Goal: Transaction & Acquisition: Purchase product/service

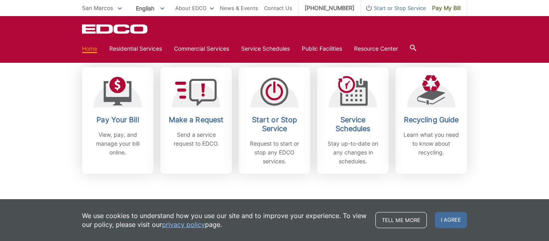
scroll to position [233, 0]
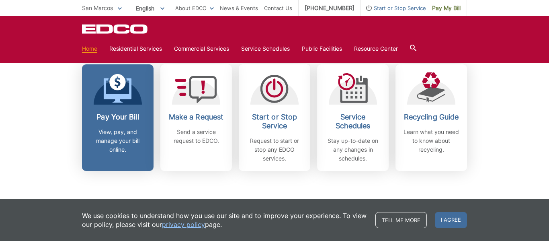
click at [120, 127] on div "Pay Your Bill View, pay, and manage your bill online." at bounding box center [118, 133] width 60 height 41
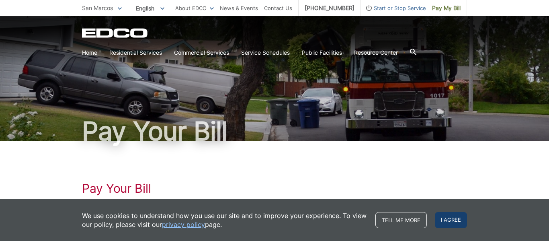
click at [454, 220] on span "I agree" at bounding box center [451, 220] width 32 height 16
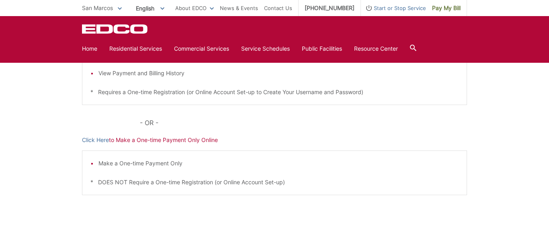
scroll to position [222, 0]
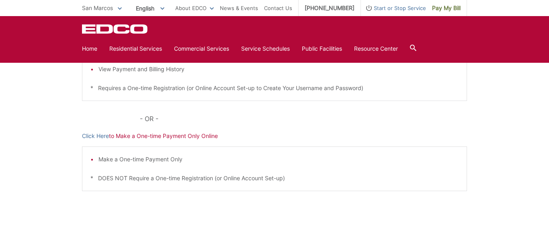
click at [173, 165] on div "Make a One-time Payment Only * DOES NOT Require a One-time Registration (or Onl…" at bounding box center [274, 168] width 385 height 45
click at [138, 141] on div "Pay Your Bill Click Here to View, Pay, and Manage Your Bill Online Make a One-t…" at bounding box center [274, 81] width 385 height 324
click at [169, 143] on div "Pay Your Bill Click Here to View, Pay, and Manage Your Bill Online Make a One-t…" at bounding box center [274, 81] width 385 height 324
click at [188, 140] on p "Click Here to Make a One-time Payment Only Online" at bounding box center [274, 136] width 385 height 9
click at [164, 143] on div "Pay Your Bill Click Here to View, Pay, and Manage Your Bill Online Make a One-t…" at bounding box center [274, 81] width 385 height 324
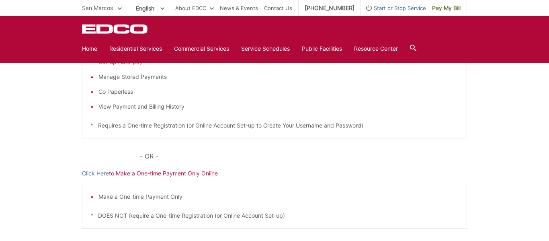
scroll to position [187, 0]
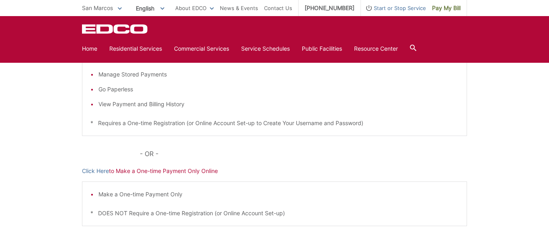
click at [179, 175] on div "Pay Your Bill Click Here to View, Pay, and Manage Your Bill Online Make a One-t…" at bounding box center [274, 116] width 385 height 324
click at [136, 174] on p "Click Here to Make a One-time Payment Only Online" at bounding box center [274, 171] width 385 height 9
click at [146, 178] on div "Pay Your Bill Click Here to View, Pay, and Manage Your Bill Online Make a One-t…" at bounding box center [274, 116] width 385 height 324
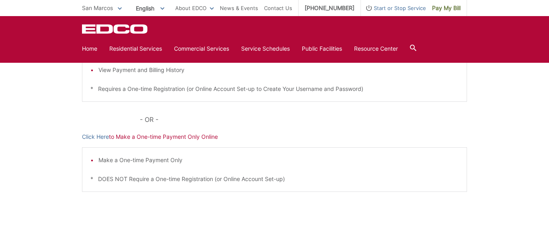
scroll to position [224, 0]
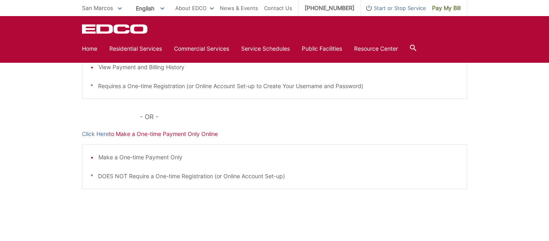
click at [183, 136] on p "Click Here to Make a One-time Payment Only Online" at bounding box center [274, 134] width 385 height 9
click at [179, 139] on div "Pay Your Bill Click Here to View, Pay, and Manage Your Bill Online Make a One-t…" at bounding box center [274, 79] width 385 height 324
click at [171, 136] on p "Click Here to Make a One-time Payment Only Online" at bounding box center [274, 134] width 385 height 9
click at [166, 142] on div "Pay Your Bill Click Here to View, Pay, and Manage Your Bill Online Make a One-t…" at bounding box center [274, 79] width 385 height 324
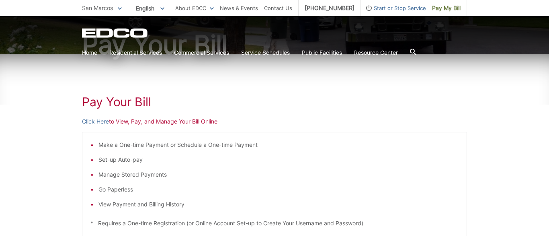
scroll to position [97, 0]
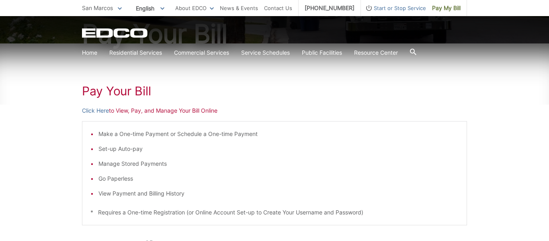
click at [131, 115] on p "Click Here to View, Pay, and Manage Your Bill Online" at bounding box center [274, 110] width 385 height 9
click at [90, 111] on link "Click Here" at bounding box center [95, 110] width 27 height 9
